Goal: Task Accomplishment & Management: Complete application form

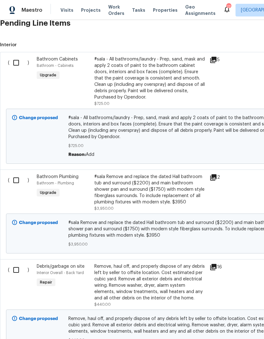
scroll to position [159, 0]
click at [11, 62] on input "checkbox" at bounding box center [19, 62] width 18 height 13
checkbox input "true"
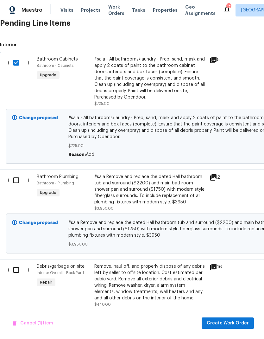
click at [13, 178] on input "checkbox" at bounding box center [19, 180] width 18 height 13
checkbox input "true"
click at [15, 273] on input "checkbox" at bounding box center [19, 269] width 18 height 13
checkbox input "true"
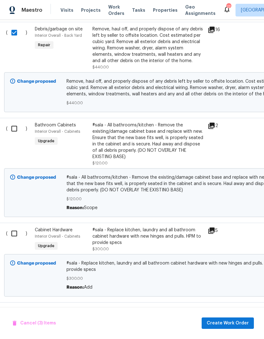
scroll to position [397, 2]
click at [11, 130] on input "checkbox" at bounding box center [17, 128] width 18 height 13
checkbox input "true"
click at [11, 236] on input "checkbox" at bounding box center [17, 233] width 18 height 13
checkbox input "true"
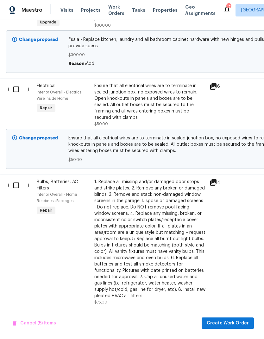
scroll to position [623, 0]
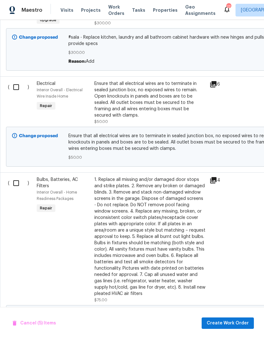
click at [13, 89] on input "checkbox" at bounding box center [19, 87] width 18 height 13
checkbox input "true"
click at [12, 183] on input "checkbox" at bounding box center [19, 183] width 18 height 13
checkbox input "true"
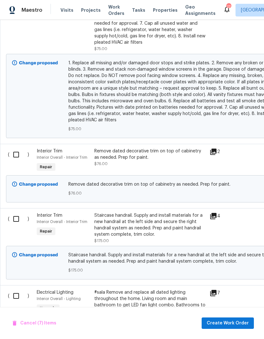
scroll to position [874, 0]
click at [15, 157] on input "checkbox" at bounding box center [19, 154] width 18 height 13
checkbox input "true"
click at [16, 218] on input "checkbox" at bounding box center [19, 218] width 18 height 13
checkbox input "true"
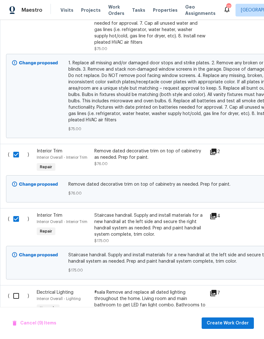
click at [12, 297] on input "checkbox" at bounding box center [19, 295] width 18 height 13
checkbox input "true"
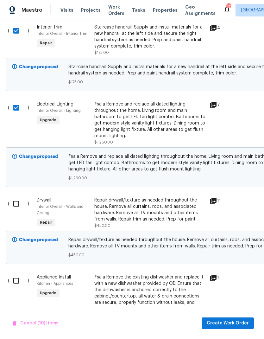
scroll to position [1138, 0]
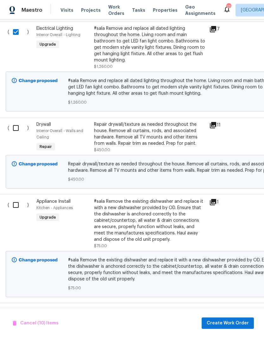
click at [14, 128] on input "checkbox" at bounding box center [18, 127] width 18 height 13
checkbox input "true"
click at [17, 209] on input "checkbox" at bounding box center [18, 204] width 18 height 13
checkbox input "true"
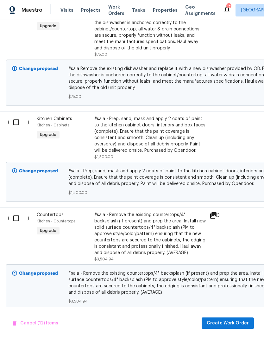
scroll to position [1330, 0]
click at [14, 123] on input "checkbox" at bounding box center [19, 122] width 18 height 13
checkbox input "true"
click at [15, 225] on input "checkbox" at bounding box center [19, 218] width 18 height 13
checkbox input "true"
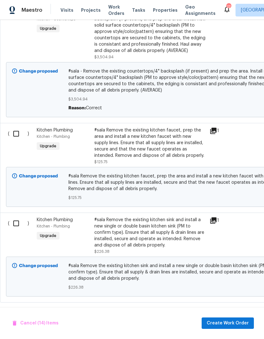
scroll to position [1520, 0]
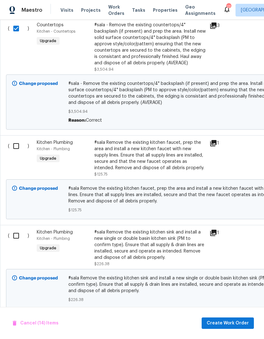
click at [14, 152] on input "checkbox" at bounding box center [19, 145] width 18 height 13
checkbox input "true"
click at [15, 242] on input "checkbox" at bounding box center [19, 235] width 18 height 13
checkbox input "true"
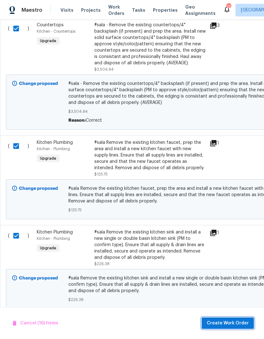
click at [223, 323] on span "Create Work Order" at bounding box center [228, 324] width 42 height 8
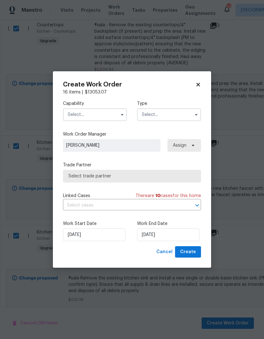
click at [80, 118] on input "text" at bounding box center [95, 114] width 64 height 13
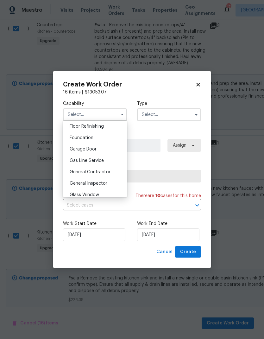
scroll to position [260, 0]
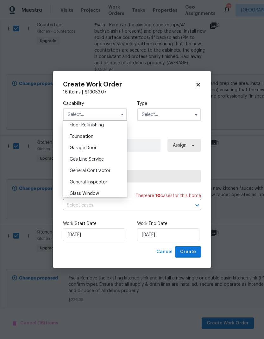
click at [83, 168] on div "General Contractor" at bounding box center [95, 170] width 61 height 11
type input "General Contractor"
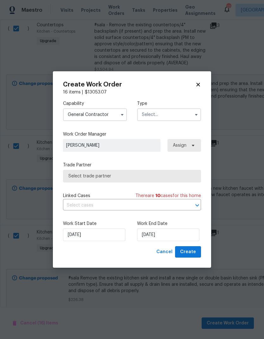
click at [158, 114] on input "text" at bounding box center [169, 114] width 64 height 13
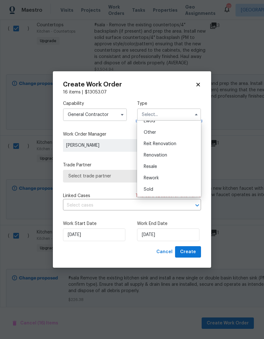
scroll to position [75, 0]
click at [152, 159] on div "Renovation" at bounding box center [169, 155] width 61 height 11
type input "Renovation"
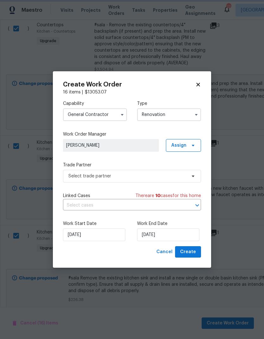
scroll to position [0, 0]
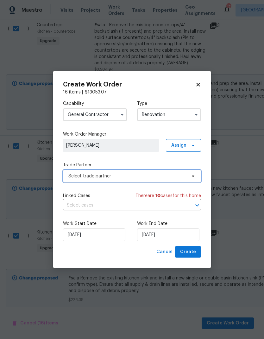
click at [98, 179] on span "Select trade partner" at bounding box center [132, 176] width 138 height 13
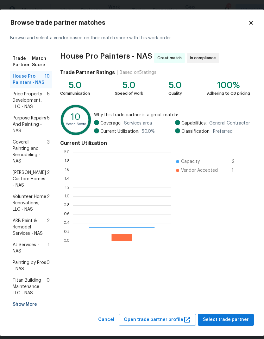
scroll to position [89, 98]
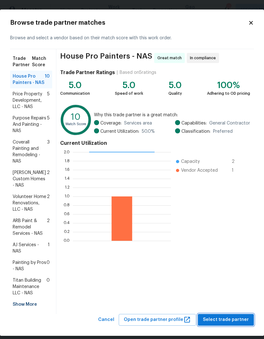
click at [218, 316] on span "Select trade partner" at bounding box center [226, 320] width 46 height 8
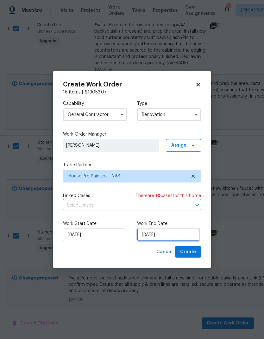
click at [156, 238] on input "[DATE]" at bounding box center [168, 235] width 62 height 13
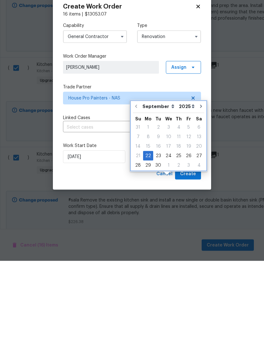
click at [199, 182] on icon "Go to next month" at bounding box center [201, 184] width 5 height 5
type input "10/22/2025"
select select "9"
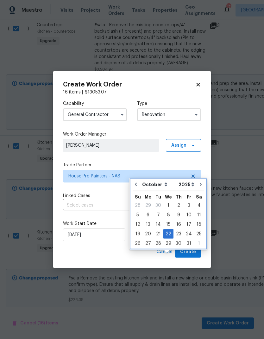
click at [138, 182] on icon "Go to previous month" at bounding box center [135, 184] width 5 height 5
type input "[DATE]"
select select "8"
click at [199, 182] on icon "Go to next month" at bounding box center [201, 184] width 5 height 5
type input "10/22/2025"
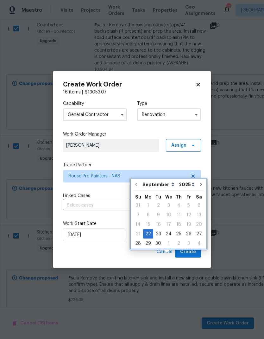
select select "9"
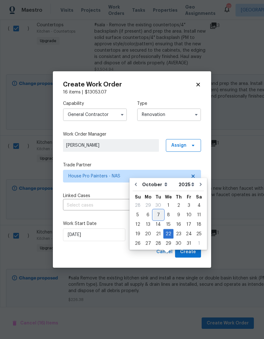
click at [158, 210] on div "7" at bounding box center [158, 214] width 10 height 9
type input "[DATE]"
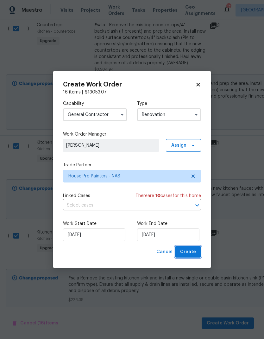
click at [186, 249] on span "Create" at bounding box center [188, 252] width 16 height 8
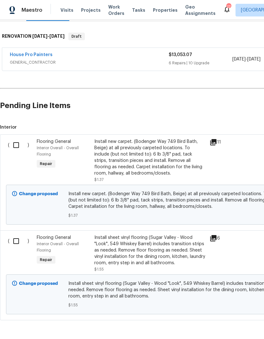
scroll to position [93, 0]
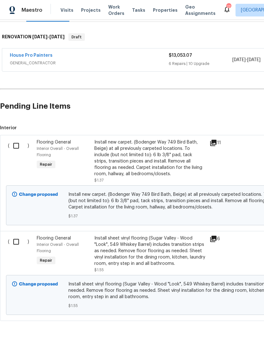
click at [14, 144] on input "checkbox" at bounding box center [19, 145] width 18 height 13
checkbox input "true"
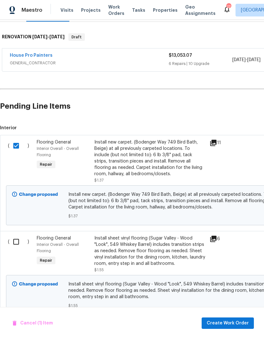
click at [15, 243] on input "checkbox" at bounding box center [19, 241] width 18 height 13
checkbox input "true"
click at [219, 325] on span "Create Work Order" at bounding box center [228, 324] width 42 height 8
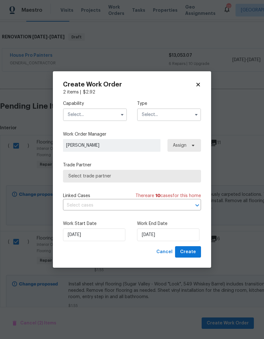
click at [87, 114] on input "text" at bounding box center [95, 114] width 64 height 13
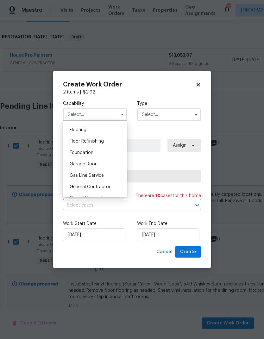
scroll to position [244, 0]
click at [79, 130] on span "Flooring" at bounding box center [78, 130] width 17 height 4
type input "Flooring"
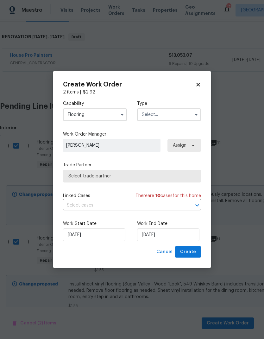
click at [165, 113] on input "text" at bounding box center [169, 114] width 64 height 13
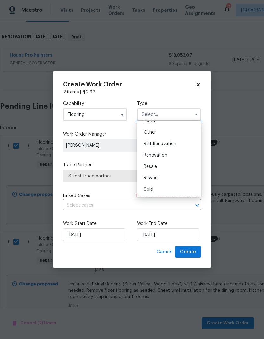
scroll to position [75, 0]
click at [150, 156] on span "Renovation" at bounding box center [155, 155] width 23 height 4
type input "Renovation"
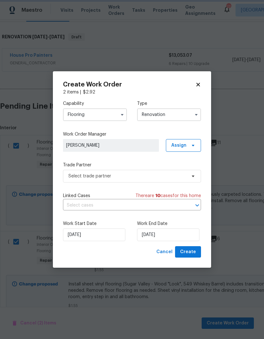
scroll to position [0, 0]
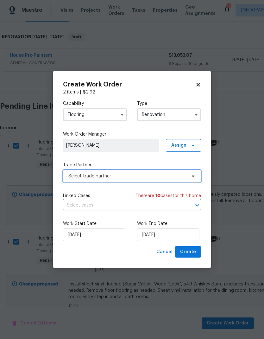
click at [112, 173] on span "Select trade partner" at bounding box center [127, 176] width 118 height 6
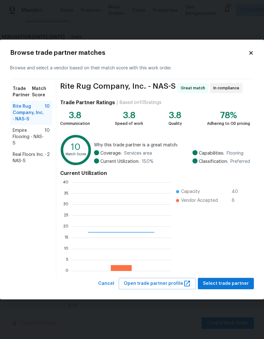
scroll to position [89, 100]
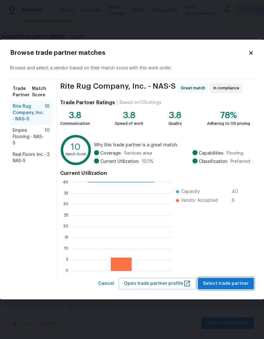
click at [221, 282] on span "Select trade partner" at bounding box center [226, 284] width 46 height 8
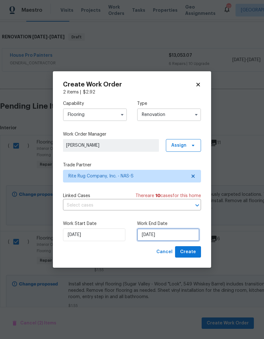
click at [157, 234] on input "[DATE]" at bounding box center [168, 235] width 62 height 13
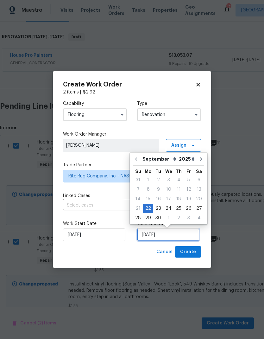
scroll to position [3, 0]
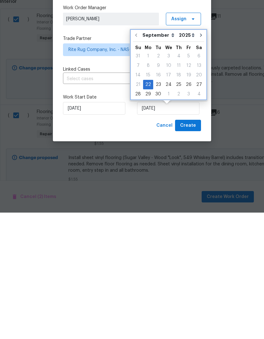
click at [200, 160] on icon "Go to next month" at bounding box center [201, 161] width 2 height 3
type input "10/22/2025"
select select "9"
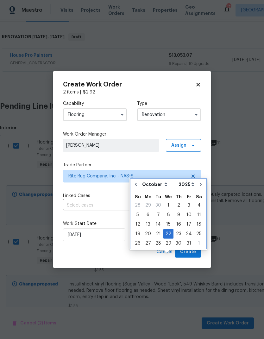
click at [133, 178] on button "Go to previous month" at bounding box center [136, 184] width 10 height 13
type input "[DATE]"
select select "8"
click at [201, 178] on button "Go to next month" at bounding box center [202, 184] width 10 height 13
type input "10/22/2025"
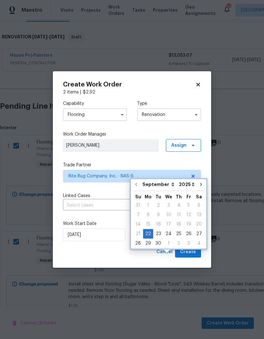
select select "9"
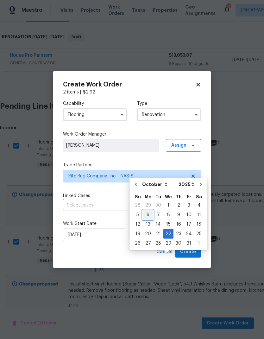
click at [149, 210] on div "6" at bounding box center [148, 214] width 10 height 9
type input "[DATE]"
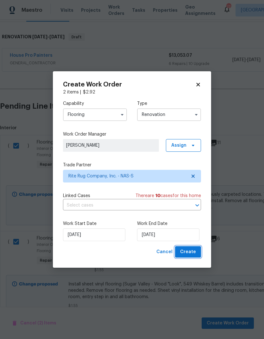
click at [187, 248] on button "Create" at bounding box center [188, 252] width 26 height 12
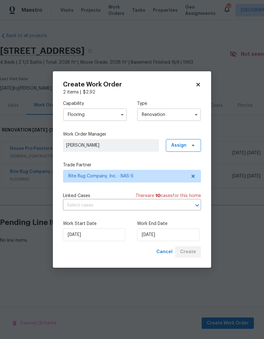
scroll to position [0, 0]
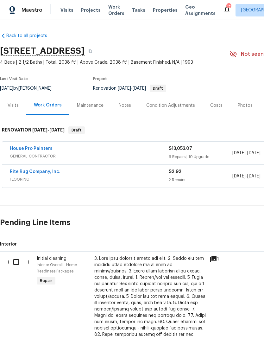
click at [15, 264] on input "checkbox" at bounding box center [19, 261] width 18 height 13
checkbox input "true"
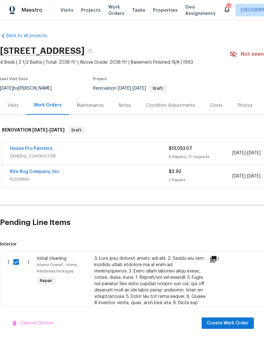
click at [223, 320] on span "Create Work Order" at bounding box center [228, 324] width 42 height 8
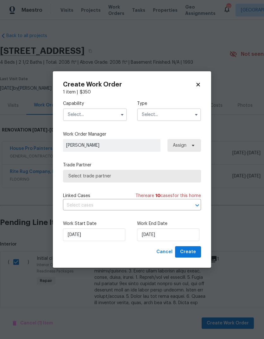
click at [81, 111] on input "text" at bounding box center [95, 114] width 64 height 13
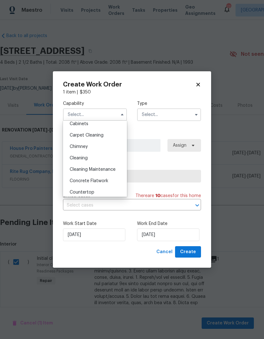
scroll to position [59, 0]
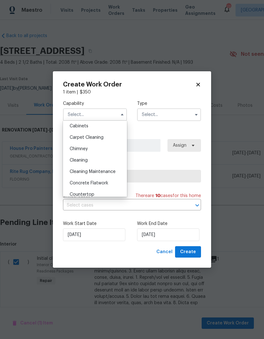
click at [75, 164] on div "Cleaning" at bounding box center [95, 160] width 61 height 11
type input "Cleaning"
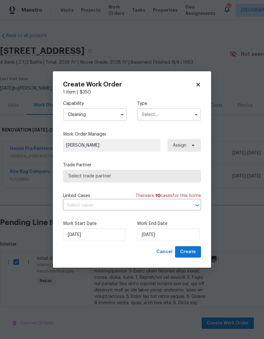
click at [155, 113] on input "text" at bounding box center [169, 114] width 64 height 13
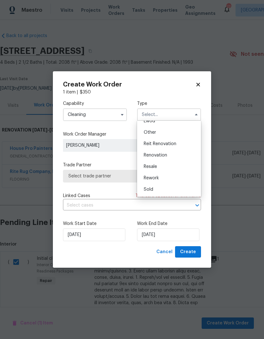
scroll to position [75, 0]
click at [152, 156] on span "Renovation" at bounding box center [155, 155] width 23 height 4
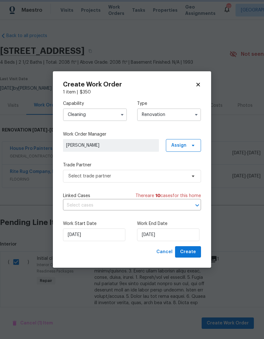
type input "Renovation"
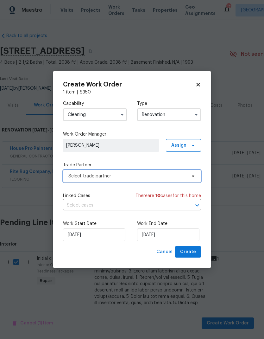
click at [78, 176] on span "Select trade partner" at bounding box center [127, 176] width 118 height 6
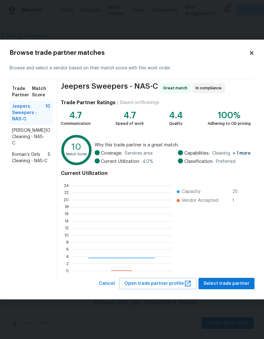
scroll to position [89, 100]
click at [21, 138] on span "Soledad Cleaning - NAS-C" at bounding box center [28, 136] width 33 height 19
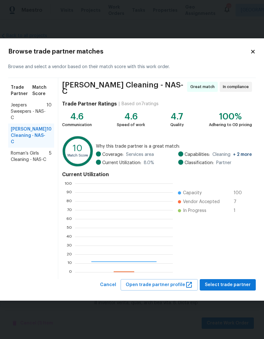
scroll to position [89, 98]
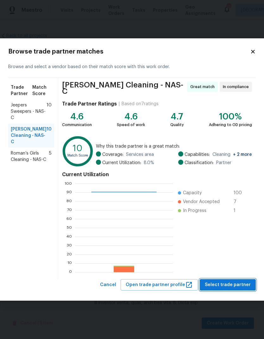
click at [211, 283] on span "Select trade partner" at bounding box center [228, 285] width 46 height 8
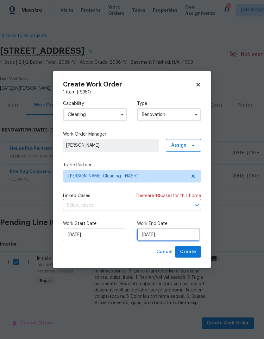
click at [160, 236] on input "[DATE]" at bounding box center [168, 235] width 62 height 13
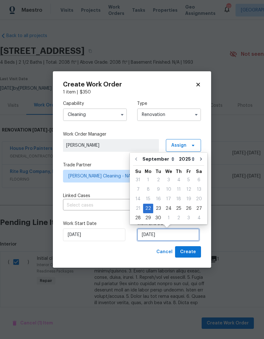
scroll to position [3, 0]
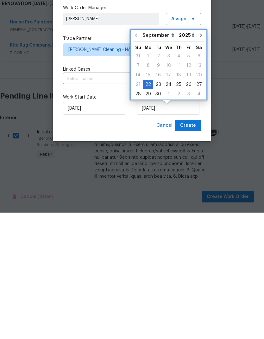
click at [197, 155] on button "Go to next month" at bounding box center [202, 161] width 10 height 13
type input "10/22/2025"
select select "9"
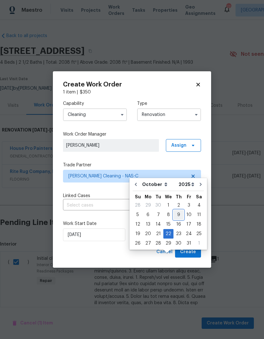
click at [177, 210] on div "9" at bounding box center [179, 214] width 10 height 9
type input "[DATE]"
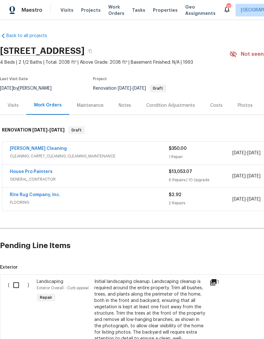
click at [14, 287] on input "checkbox" at bounding box center [19, 285] width 18 height 13
checkbox input "true"
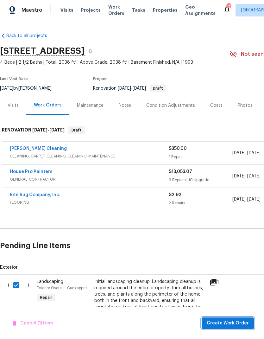
click at [221, 320] on span "Create Work Order" at bounding box center [228, 324] width 42 height 8
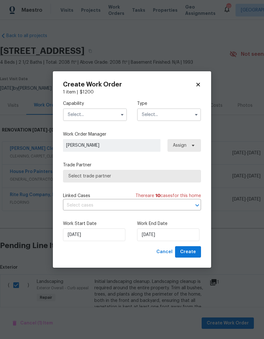
click at [76, 114] on input "text" at bounding box center [95, 114] width 64 height 13
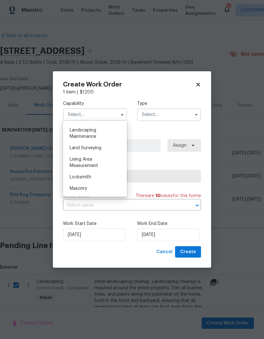
scroll to position [413, 0]
click at [77, 134] on span "Landscaping Maintenance" at bounding box center [83, 135] width 27 height 11
type input "Landscaping Maintenance"
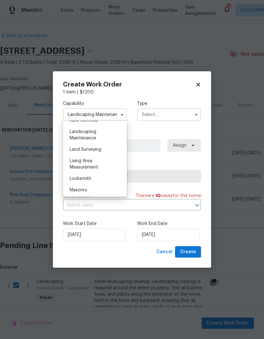
click at [158, 115] on input "text" at bounding box center [169, 114] width 64 height 13
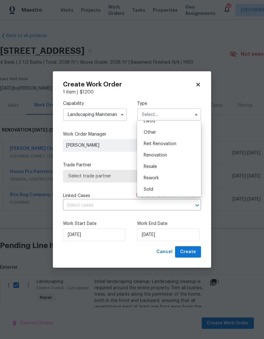
scroll to position [75, 0]
click at [152, 157] on span "Renovation" at bounding box center [155, 155] width 23 height 4
type input "Renovation"
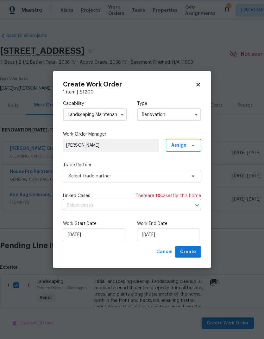
scroll to position [0, 0]
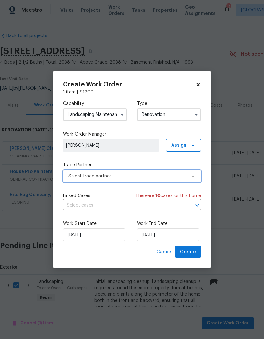
click at [74, 176] on span "Select trade partner" at bounding box center [127, 176] width 118 height 6
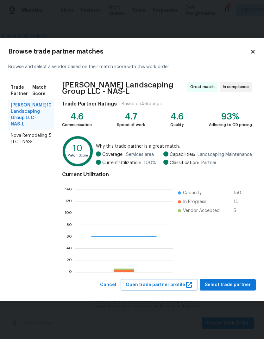
scroll to position [89, 98]
click at [19, 139] on span "Nova Remodeling LLC - NAS-L" at bounding box center [30, 138] width 38 height 13
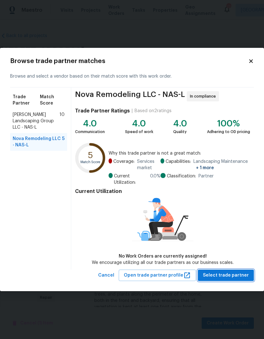
click at [231, 278] on span "Select trade partner" at bounding box center [226, 276] width 46 height 8
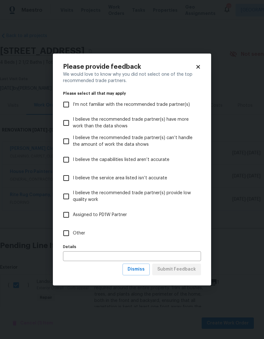
click at [69, 232] on input "Other" at bounding box center [66, 233] width 13 height 13
checkbox input "true"
click at [178, 270] on span "Submit Feedback" at bounding box center [177, 270] width 39 height 8
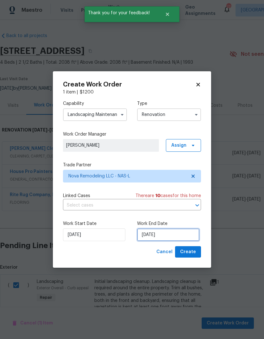
click at [159, 236] on input "[DATE]" at bounding box center [168, 235] width 62 height 13
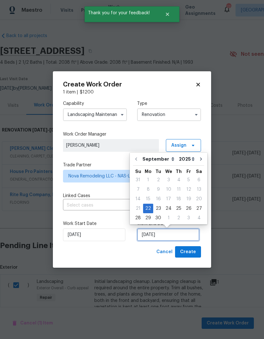
scroll to position [3, 0]
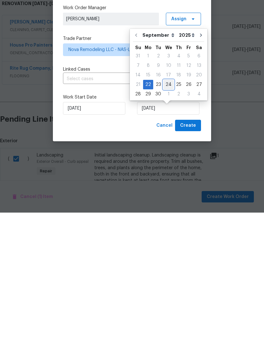
click at [170, 207] on div "24" at bounding box center [169, 211] width 10 height 9
type input "9/24/2025"
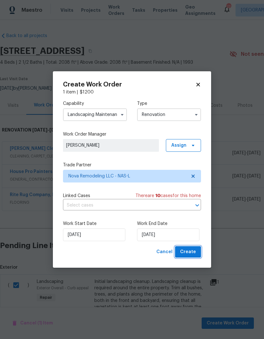
click at [187, 247] on button "Create" at bounding box center [188, 252] width 26 height 12
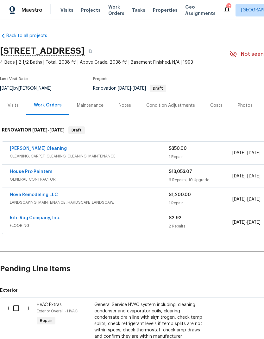
click at [14, 305] on input "checkbox" at bounding box center [19, 308] width 18 height 13
checkbox input "true"
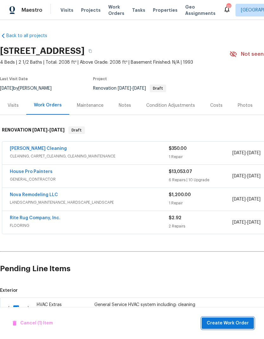
click at [218, 318] on button "Create Work Order" at bounding box center [228, 324] width 52 height 12
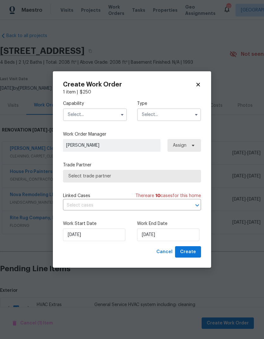
click at [82, 115] on input "text" at bounding box center [95, 114] width 64 height 13
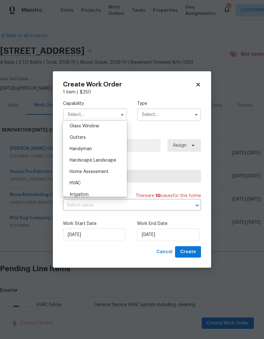
scroll to position [342, 0]
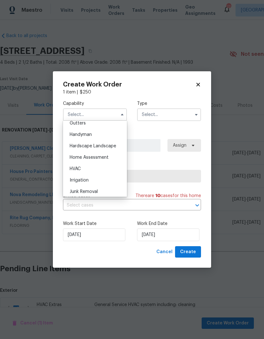
click at [73, 168] on span "HVAC" at bounding box center [75, 169] width 11 height 4
type input "HVAC"
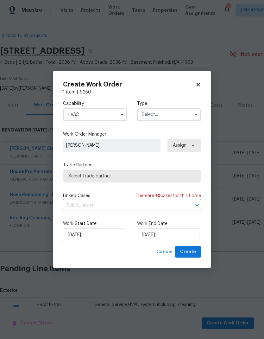
click at [160, 113] on input "text" at bounding box center [169, 114] width 64 height 13
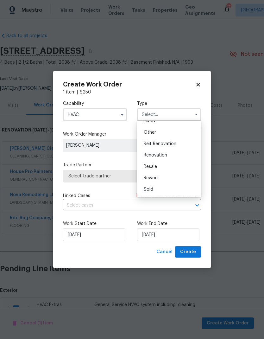
scroll to position [75, 0]
click at [147, 153] on span "Renovation" at bounding box center [155, 155] width 23 height 4
type input "Renovation"
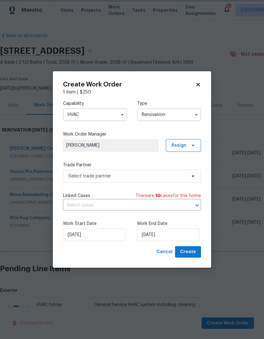
scroll to position [0, 0]
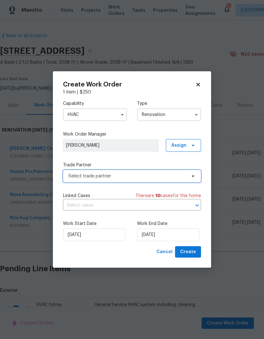
click at [77, 176] on span "Select trade partner" at bounding box center [127, 176] width 118 height 6
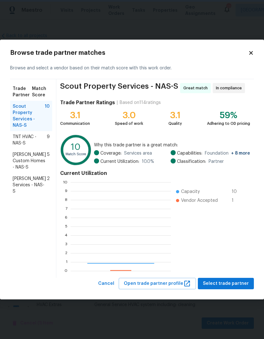
scroll to position [89, 100]
click at [23, 134] on span "TNT HVAC - NAS-S" at bounding box center [30, 140] width 34 height 13
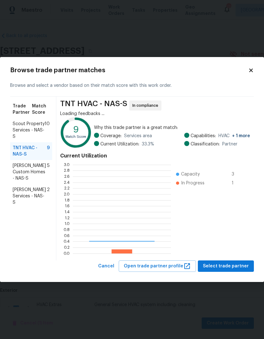
scroll to position [89, 98]
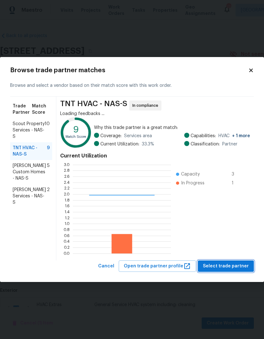
click at [222, 269] on span "Select trade partner" at bounding box center [226, 266] width 46 height 8
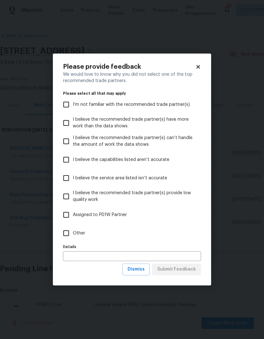
click at [72, 238] on input "Other" at bounding box center [66, 233] width 13 height 13
checkbox input "true"
click at [169, 265] on button "Submit Feedback" at bounding box center [176, 270] width 49 height 12
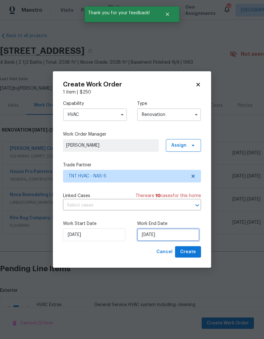
click at [161, 235] on input "[DATE]" at bounding box center [168, 235] width 62 height 13
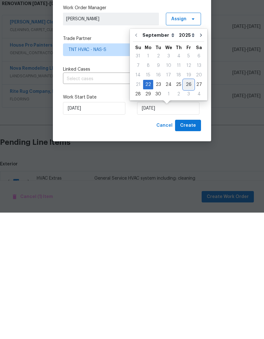
click at [188, 207] on div "26" at bounding box center [189, 211] width 10 height 9
type input "[DATE]"
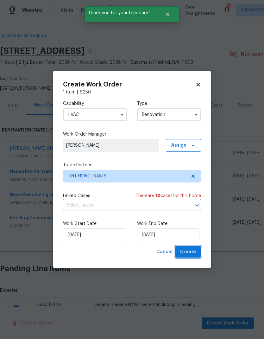
click at [186, 251] on span "Create" at bounding box center [188, 252] width 16 height 8
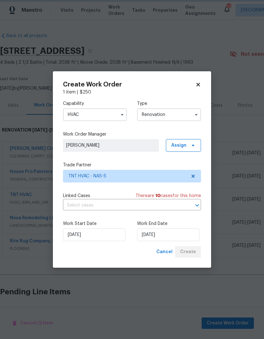
scroll to position [21, 0]
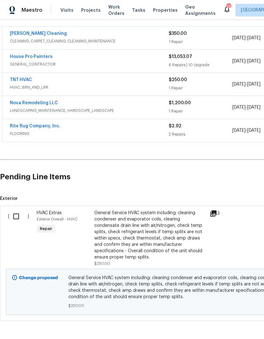
scroll to position [115, 0]
click at [138, 88] on span "HVAC, BRN_AND_LRR" at bounding box center [89, 88] width 159 height 6
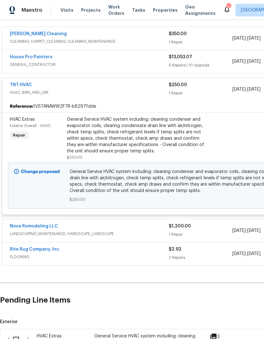
click at [112, 141] on div "General Service HVAC system including: cleaning condenser and evaporator coils,…" at bounding box center [136, 135] width 139 height 38
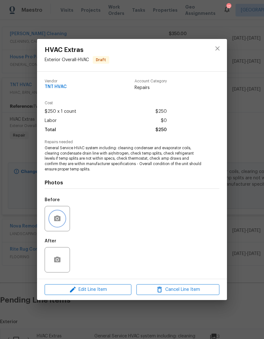
click at [63, 217] on button "button" at bounding box center [57, 218] width 15 height 15
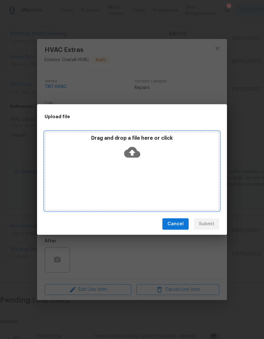
click at [136, 147] on icon at bounding box center [132, 152] width 16 height 16
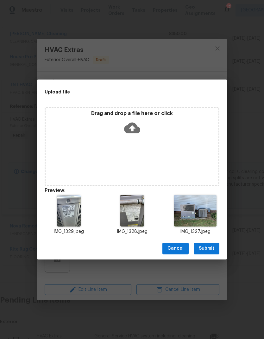
click at [203, 247] on span "Submit" at bounding box center [207, 249] width 16 height 8
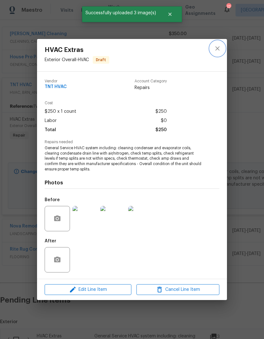
click at [215, 47] on icon "close" at bounding box center [218, 49] width 8 height 8
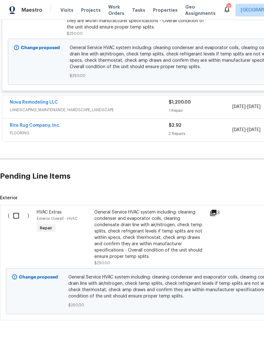
scroll to position [238, 0]
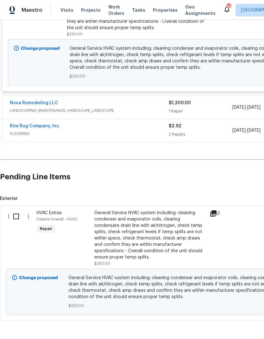
click at [14, 215] on input "checkbox" at bounding box center [19, 216] width 18 height 13
checkbox input "true"
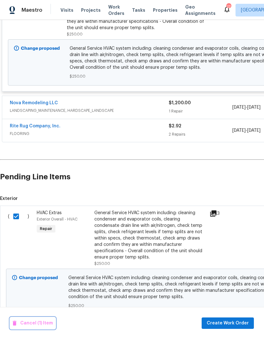
click at [33, 326] on span "Cancel (1) Item" at bounding box center [33, 324] width 40 height 8
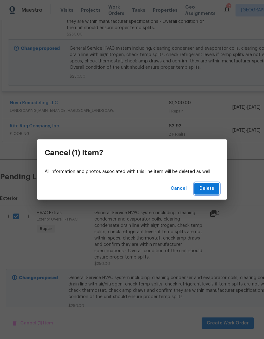
click at [207, 189] on span "Delete" at bounding box center [207, 189] width 15 height 8
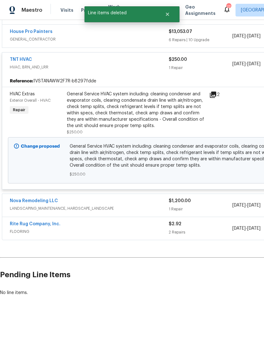
scroll to position [115, 0]
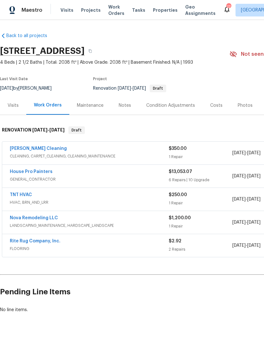
click at [213, 103] on div "Costs" at bounding box center [216, 105] width 12 height 6
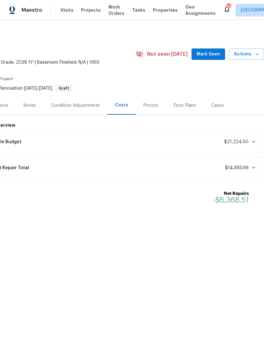
scroll to position [0, 94]
